Goal: Information Seeking & Learning: Learn about a topic

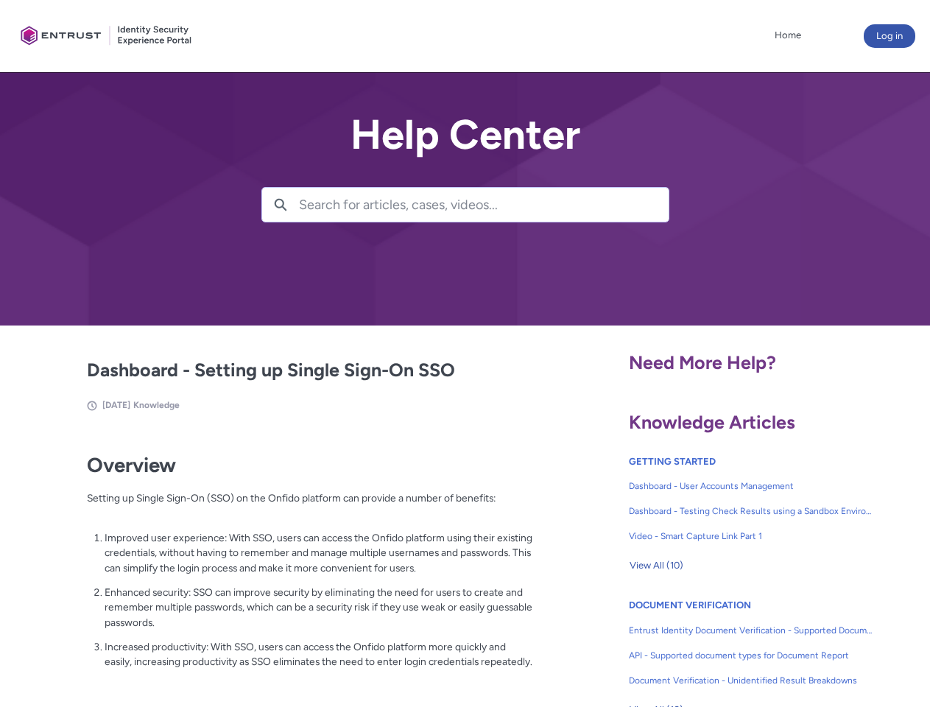
click at [281, 205] on lightning-primitive-icon "button" at bounding box center [280, 203] width 13 height 11
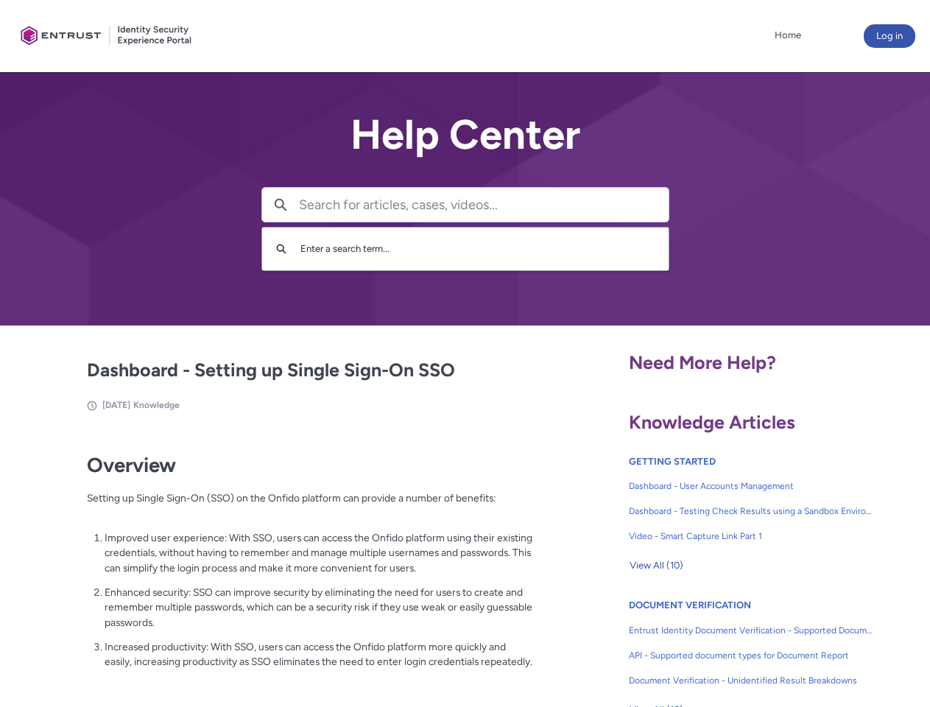
click at [282, 563] on p "Improved user experience: With SSO, users can access the Onfido platform using …" at bounding box center [319, 553] width 429 height 46
click at [656, 566] on span "View All (10)" at bounding box center [657, 566] width 54 height 22
click at [0, 0] on div at bounding box center [0, 0] width 0 height 0
click at [907, 644] on div at bounding box center [479, 353] width 901 height 707
